Goal: Task Accomplishment & Management: Use online tool/utility

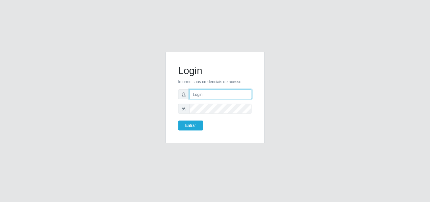
click at [233, 96] on input "text" at bounding box center [220, 94] width 63 height 10
type input "biatriz@comprebem"
click at [178, 120] on button "Entrar" at bounding box center [190, 125] width 25 height 10
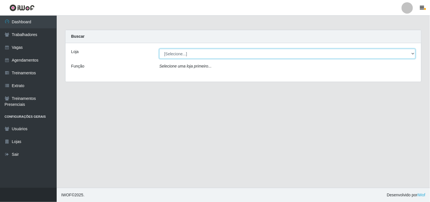
click at [194, 55] on select "[Selecione...] Supermercado Compre Bem - Itabaiana" at bounding box center [287, 54] width 256 height 10
click at [159, 49] on select "[Selecione...] Supermercado Compre Bem - Itabaiana" at bounding box center [287, 54] width 256 height 10
drag, startPoint x: 186, startPoint y: 58, endPoint x: 189, endPoint y: 78, distance: 20.6
click at [186, 59] on div "Loja [Selecione...] Supermercado Compre Bem - Itabaiana Função Selecione uma lo…" at bounding box center [243, 62] width 356 height 39
select select "264"
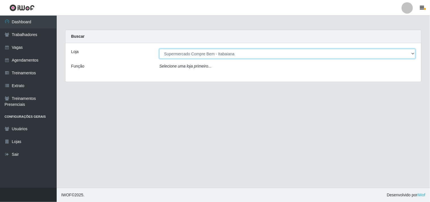
click at [159, 49] on select "[Selecione...] Supermercado Compre Bem - Itabaiana" at bounding box center [287, 54] width 256 height 10
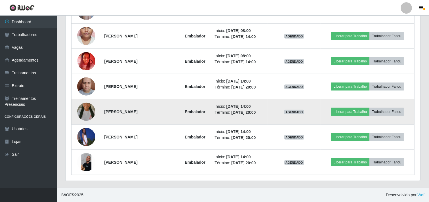
scroll to position [87, 0]
